Goal: Task Accomplishment & Management: Use online tool/utility

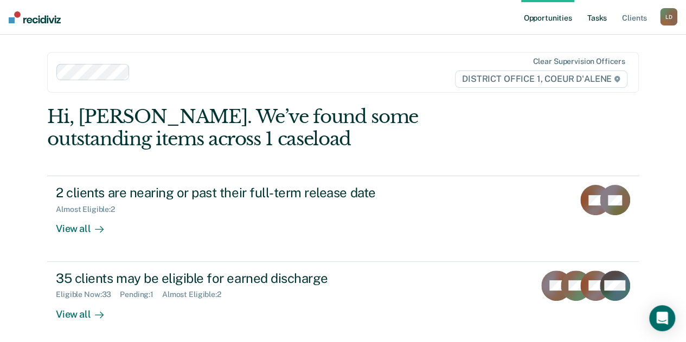
click at [600, 14] on link "Tasks" at bounding box center [598, 17] width 24 height 35
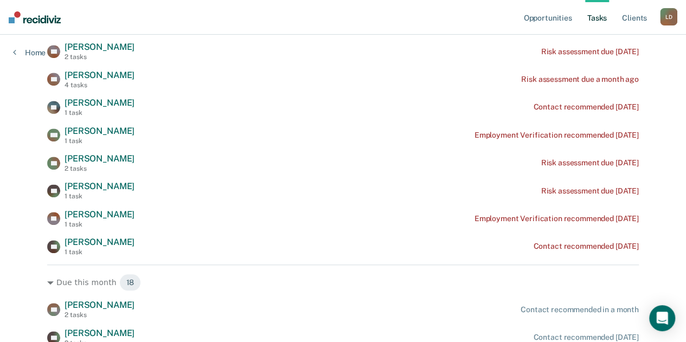
scroll to position [271, 0]
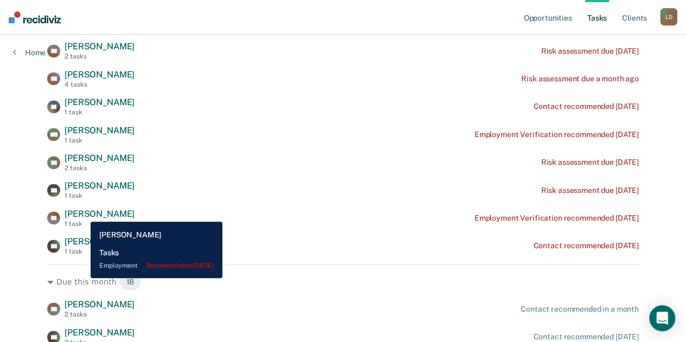
click at [82, 214] on span "[PERSON_NAME]" at bounding box center [100, 214] width 70 height 10
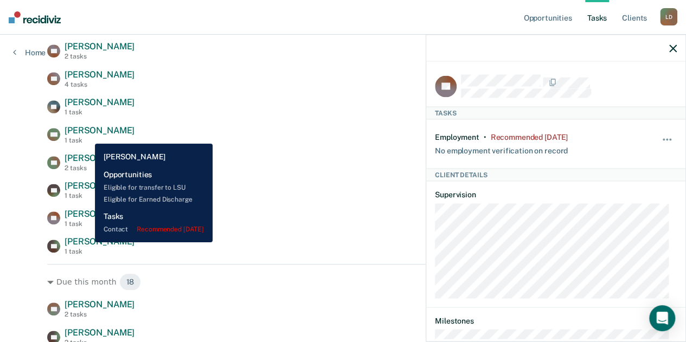
click at [87, 243] on span "[PERSON_NAME]" at bounding box center [100, 242] width 70 height 10
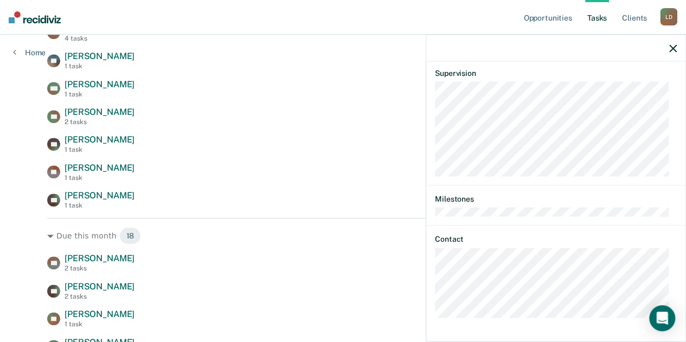
scroll to position [380, 0]
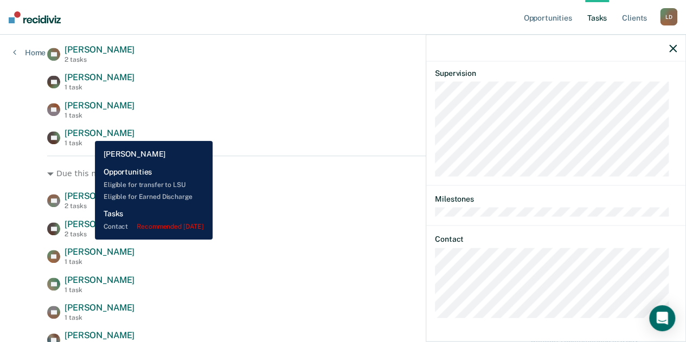
click at [87, 133] on span "[PERSON_NAME]" at bounding box center [100, 133] width 70 height 10
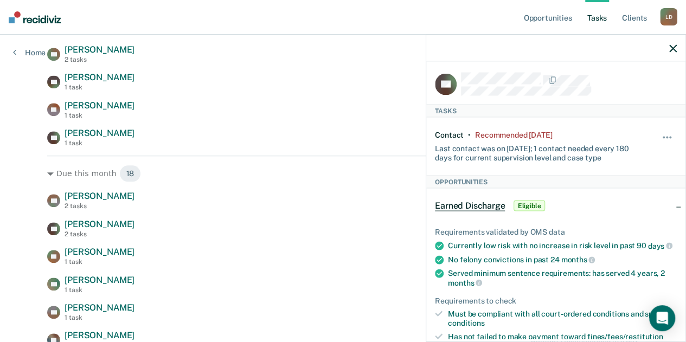
scroll to position [0, 0]
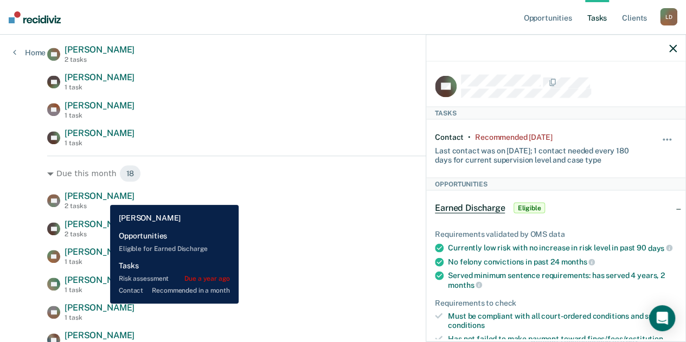
click at [102, 197] on span "[PERSON_NAME]" at bounding box center [100, 196] width 70 height 10
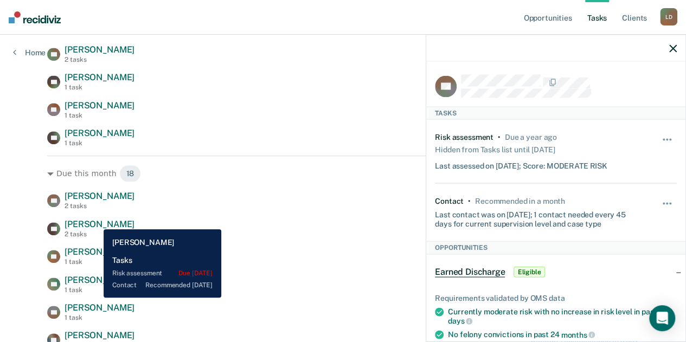
click at [96, 221] on span "[PERSON_NAME]" at bounding box center [100, 224] width 70 height 10
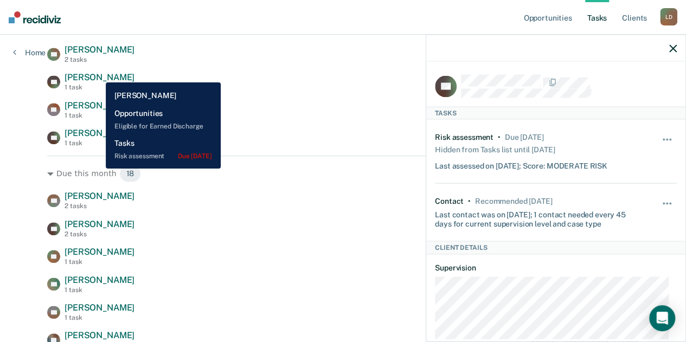
click at [98, 74] on span "[PERSON_NAME]" at bounding box center [100, 77] width 70 height 10
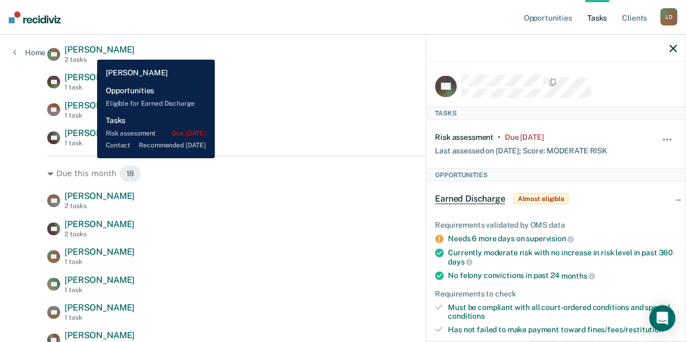
click at [89, 52] on span "[PERSON_NAME]" at bounding box center [100, 49] width 70 height 10
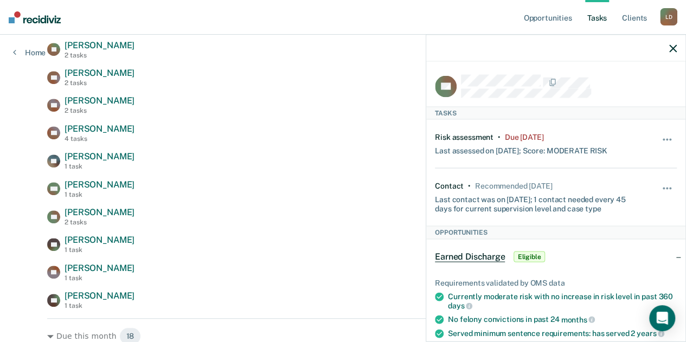
scroll to position [163, 0]
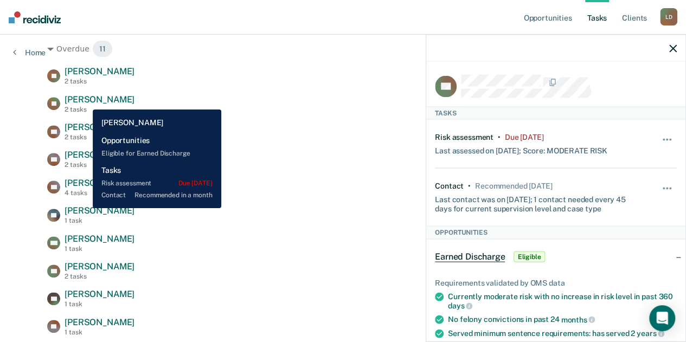
click at [85, 101] on span "[PERSON_NAME]" at bounding box center [100, 99] width 70 height 10
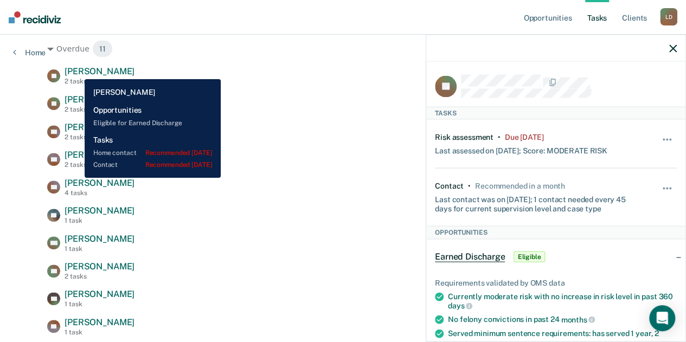
click at [77, 71] on span "[PERSON_NAME]" at bounding box center [100, 71] width 70 height 10
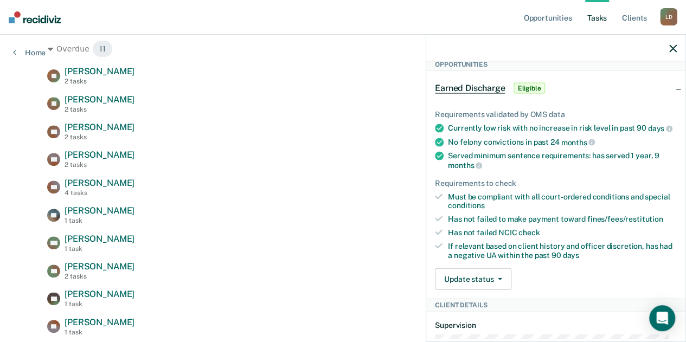
scroll to position [380, 0]
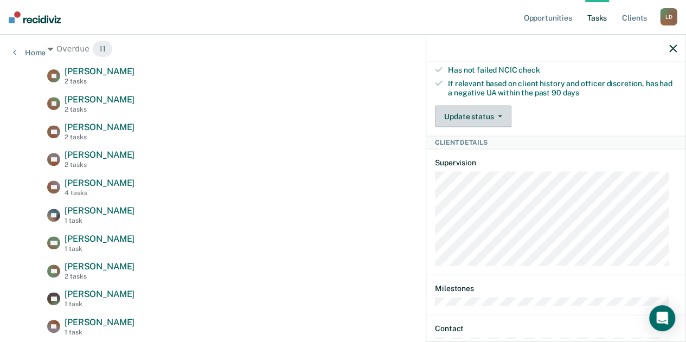
click at [498, 124] on button "Update status" at bounding box center [473, 117] width 77 height 22
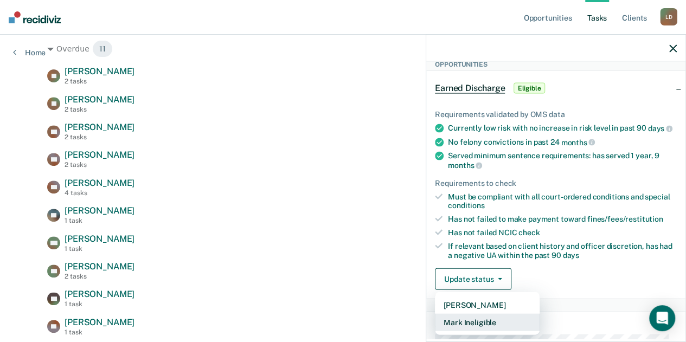
scroll to position [434, 0]
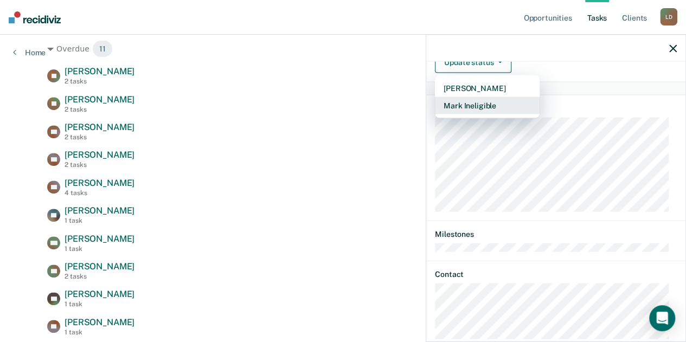
click at [500, 110] on button "Mark Ineligible" at bounding box center [487, 105] width 105 height 17
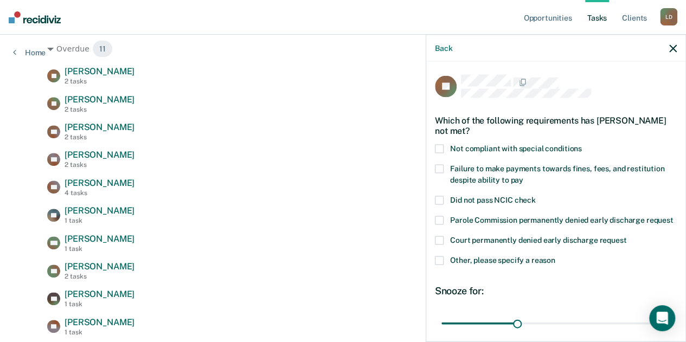
click at [438, 147] on span at bounding box center [439, 149] width 9 height 9
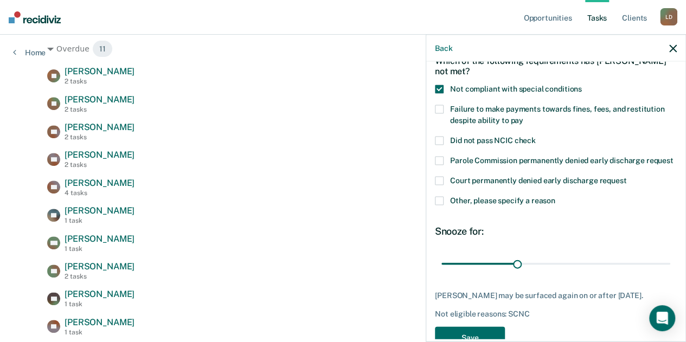
scroll to position [98, 0]
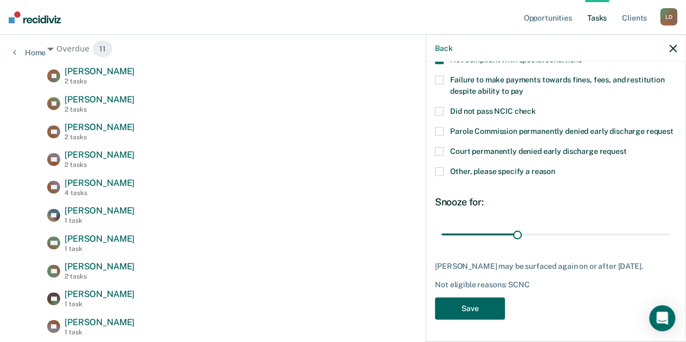
click at [457, 303] on button "Save" at bounding box center [470, 309] width 70 height 22
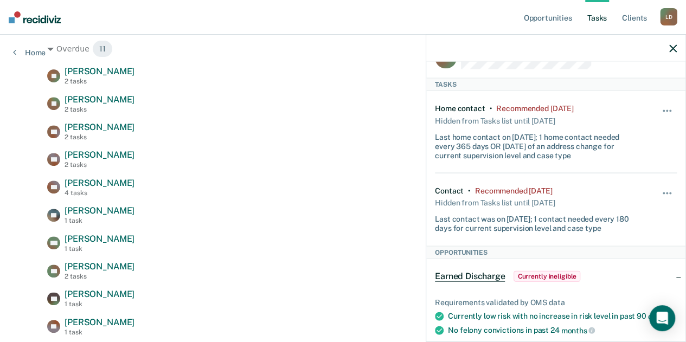
scroll to position [12, 0]
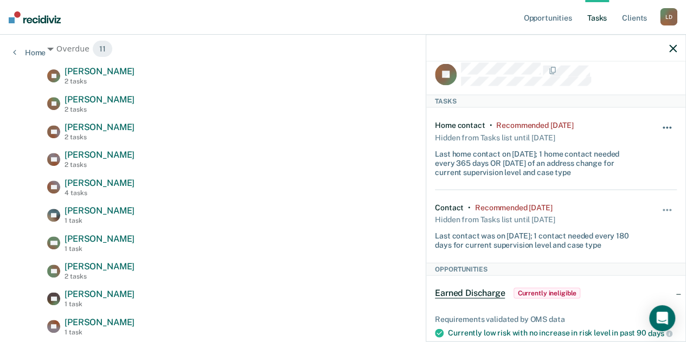
click at [661, 129] on button "button" at bounding box center [668, 133] width 18 height 17
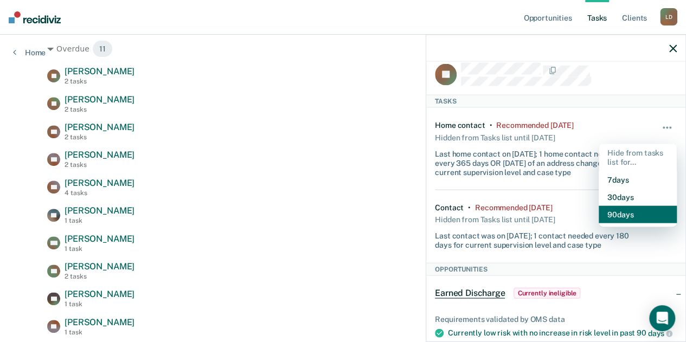
click at [602, 208] on button "90 days" at bounding box center [638, 214] width 78 height 17
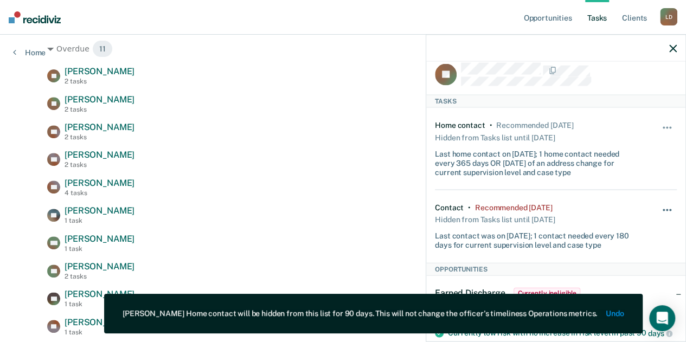
click at [659, 207] on button "button" at bounding box center [668, 215] width 18 height 17
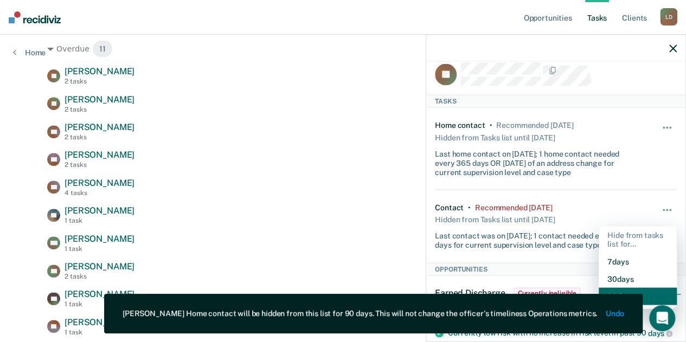
click at [643, 294] on button "90 days" at bounding box center [638, 296] width 78 height 17
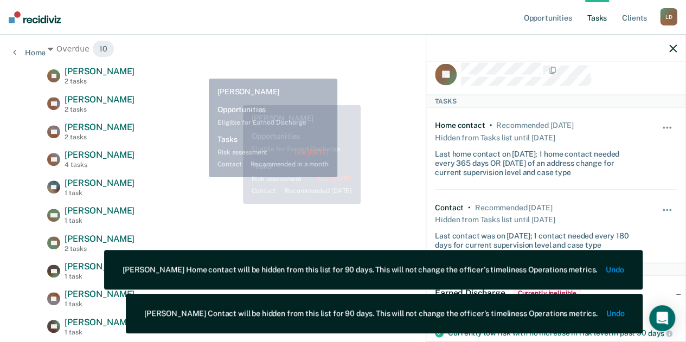
click at [193, 62] on div "Overdue 10 [PERSON_NAME] [PERSON_NAME] 2 tasks Risk assessment due [DATE] DC [P…" at bounding box center [343, 184] width 592 height 306
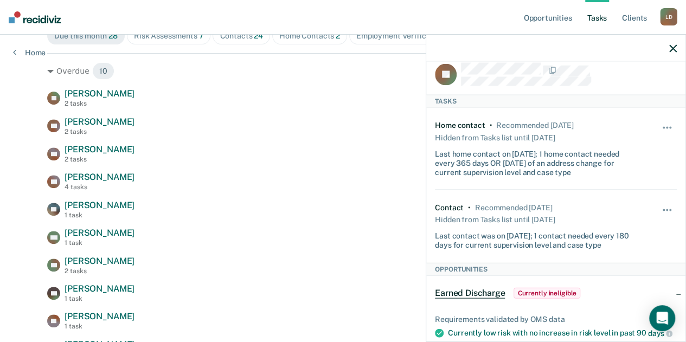
scroll to position [163, 0]
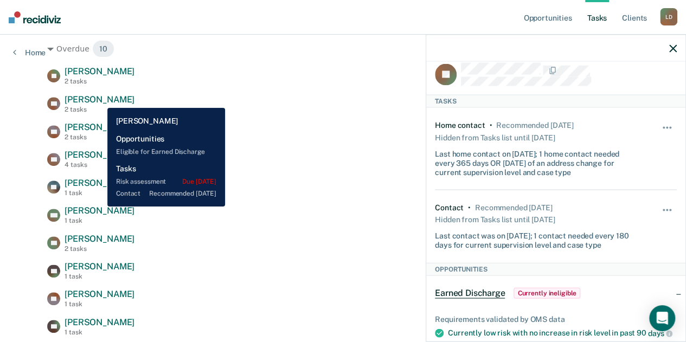
click at [99, 100] on span "[PERSON_NAME]" at bounding box center [100, 99] width 70 height 10
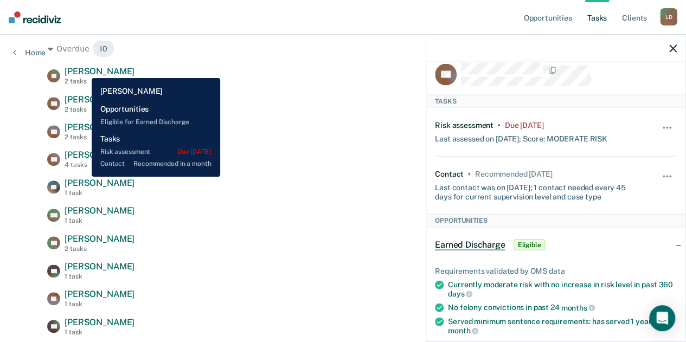
click at [84, 70] on span "[PERSON_NAME]" at bounding box center [100, 71] width 70 height 10
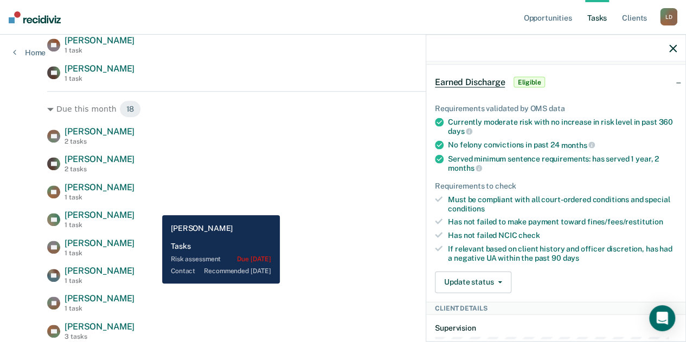
scroll to position [434, 0]
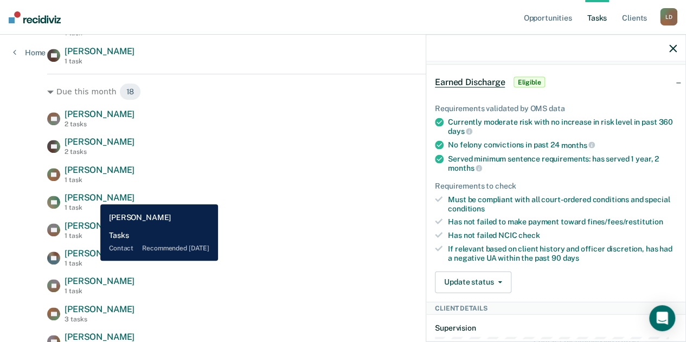
click at [92, 196] on span "[PERSON_NAME]" at bounding box center [100, 198] width 70 height 10
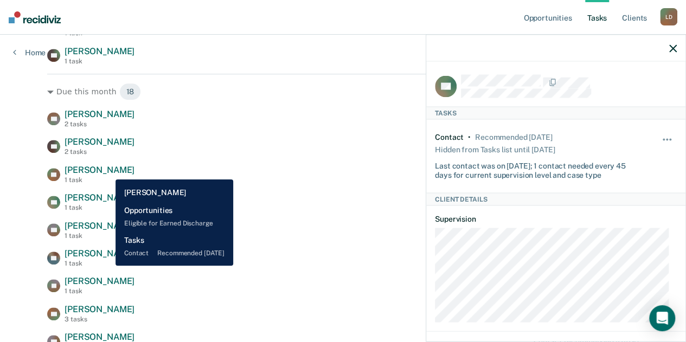
click at [107, 171] on span "[PERSON_NAME]" at bounding box center [100, 170] width 70 height 10
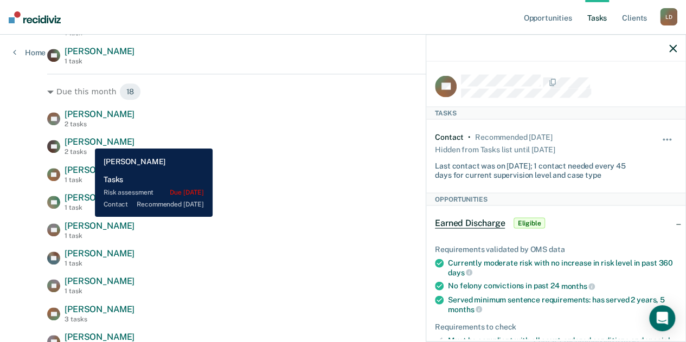
click at [86, 141] on span "[PERSON_NAME]" at bounding box center [100, 142] width 70 height 10
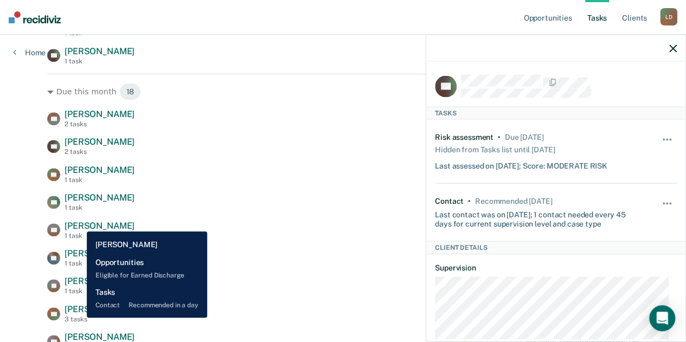
click at [79, 224] on span "[PERSON_NAME]" at bounding box center [100, 226] width 70 height 10
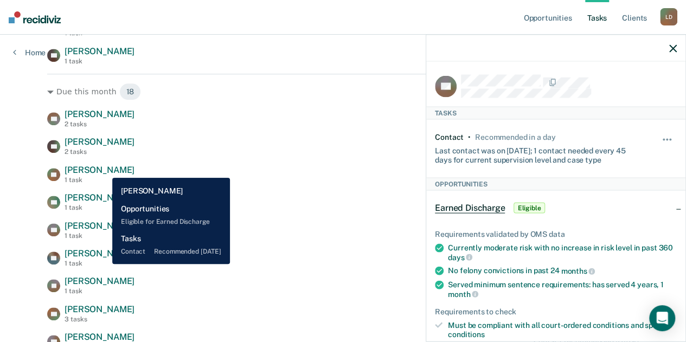
click at [104, 170] on span "[PERSON_NAME]" at bounding box center [100, 170] width 70 height 10
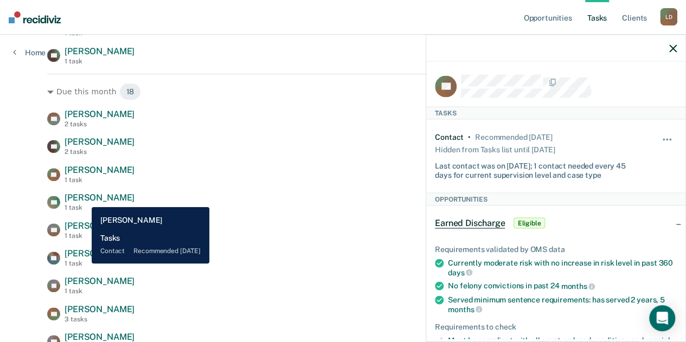
click at [84, 199] on span "[PERSON_NAME]" at bounding box center [100, 198] width 70 height 10
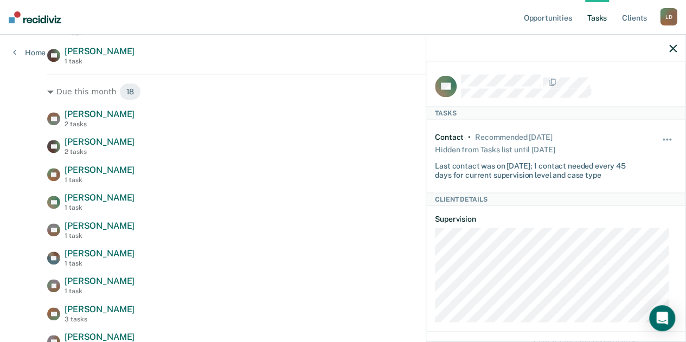
click at [673, 48] on icon "button" at bounding box center [674, 48] width 8 height 8
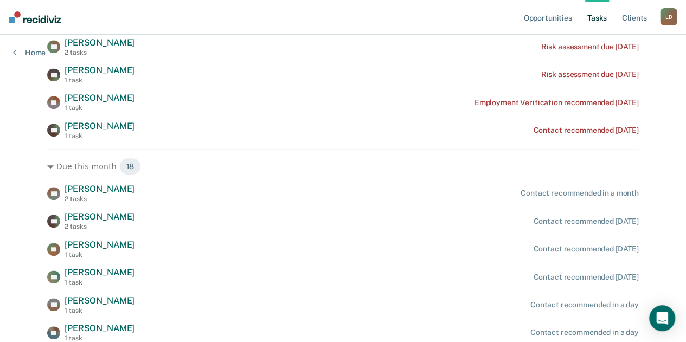
scroll to position [357, 0]
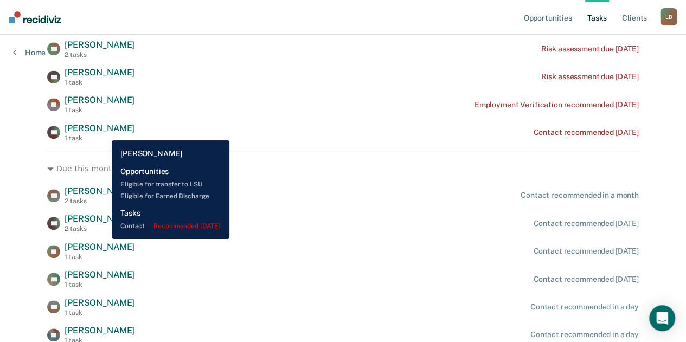
click at [104, 132] on span "[PERSON_NAME]" at bounding box center [100, 128] width 70 height 10
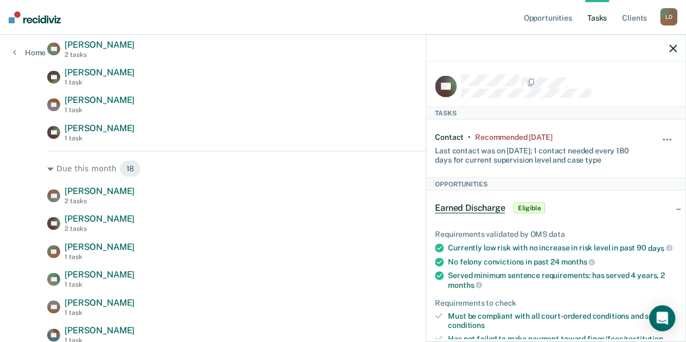
click at [673, 48] on icon "button" at bounding box center [674, 48] width 8 height 8
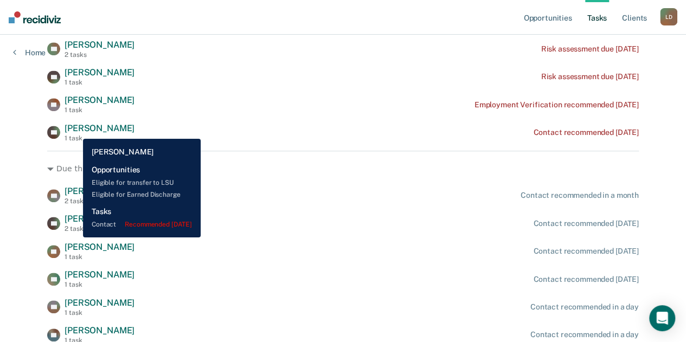
click at [75, 131] on span "[PERSON_NAME]" at bounding box center [100, 128] width 70 height 10
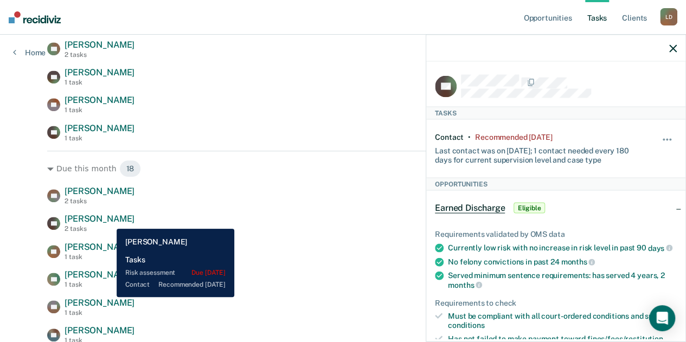
click at [109, 221] on span "[PERSON_NAME]" at bounding box center [100, 219] width 70 height 10
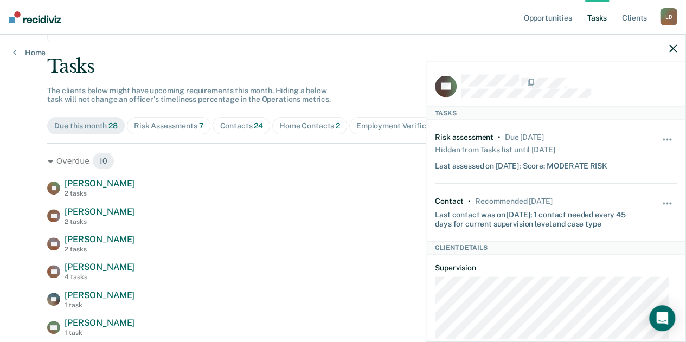
scroll to position [0, 0]
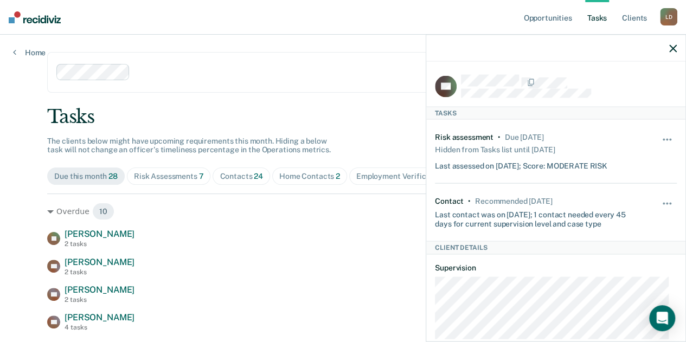
click at [676, 49] on icon "button" at bounding box center [674, 48] width 8 height 8
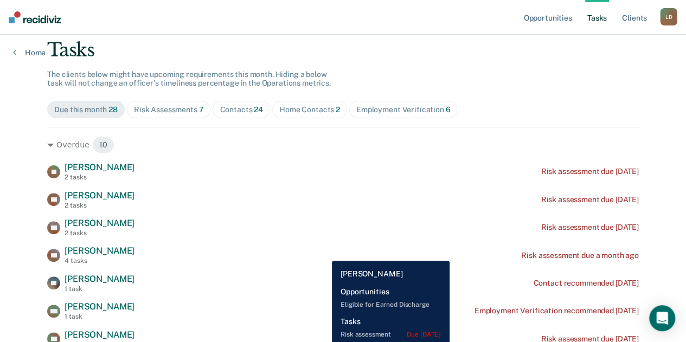
scroll to position [163, 0]
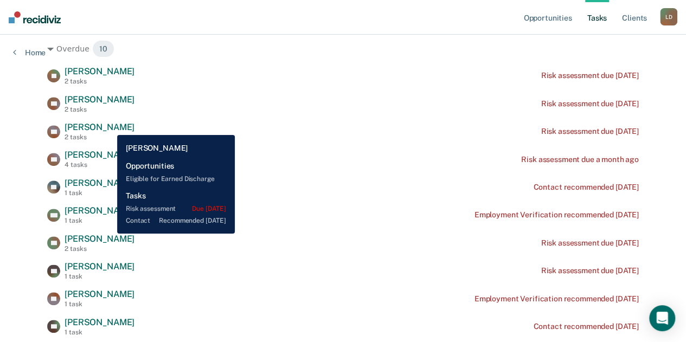
click at [109, 127] on span "[PERSON_NAME]" at bounding box center [100, 127] width 70 height 10
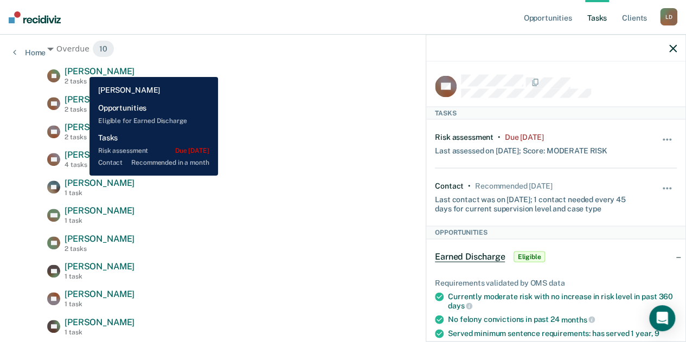
click at [81, 69] on span "[PERSON_NAME]" at bounding box center [100, 71] width 70 height 10
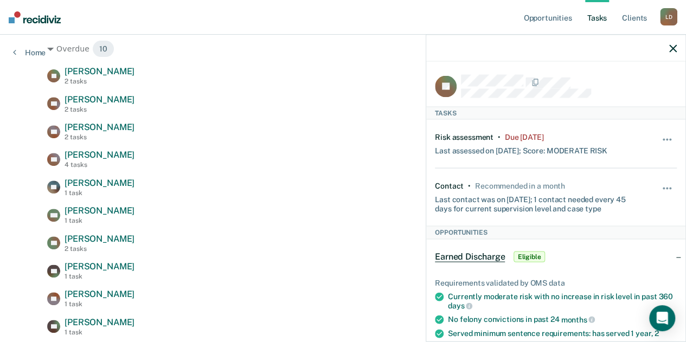
click at [671, 48] on icon "button" at bounding box center [674, 48] width 8 height 8
